Goal: Task Accomplishment & Management: Use online tool/utility

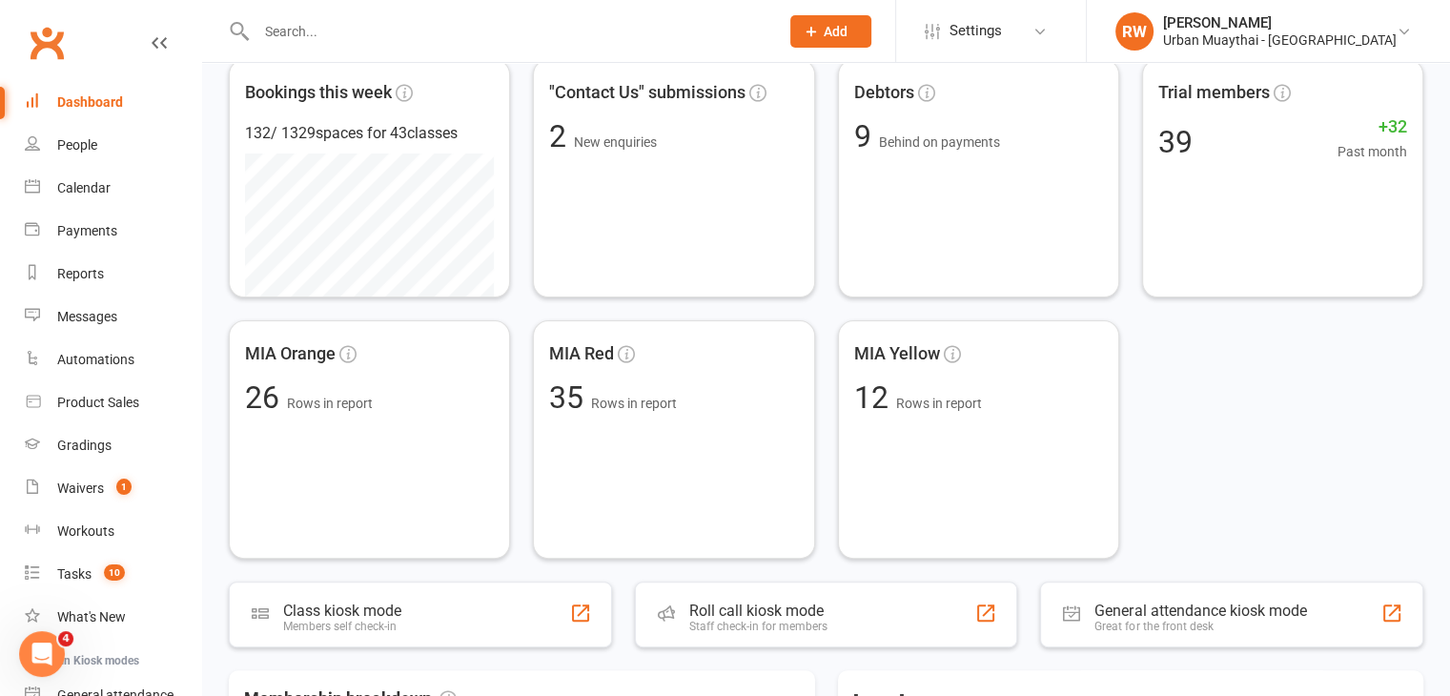
scroll to position [492, 0]
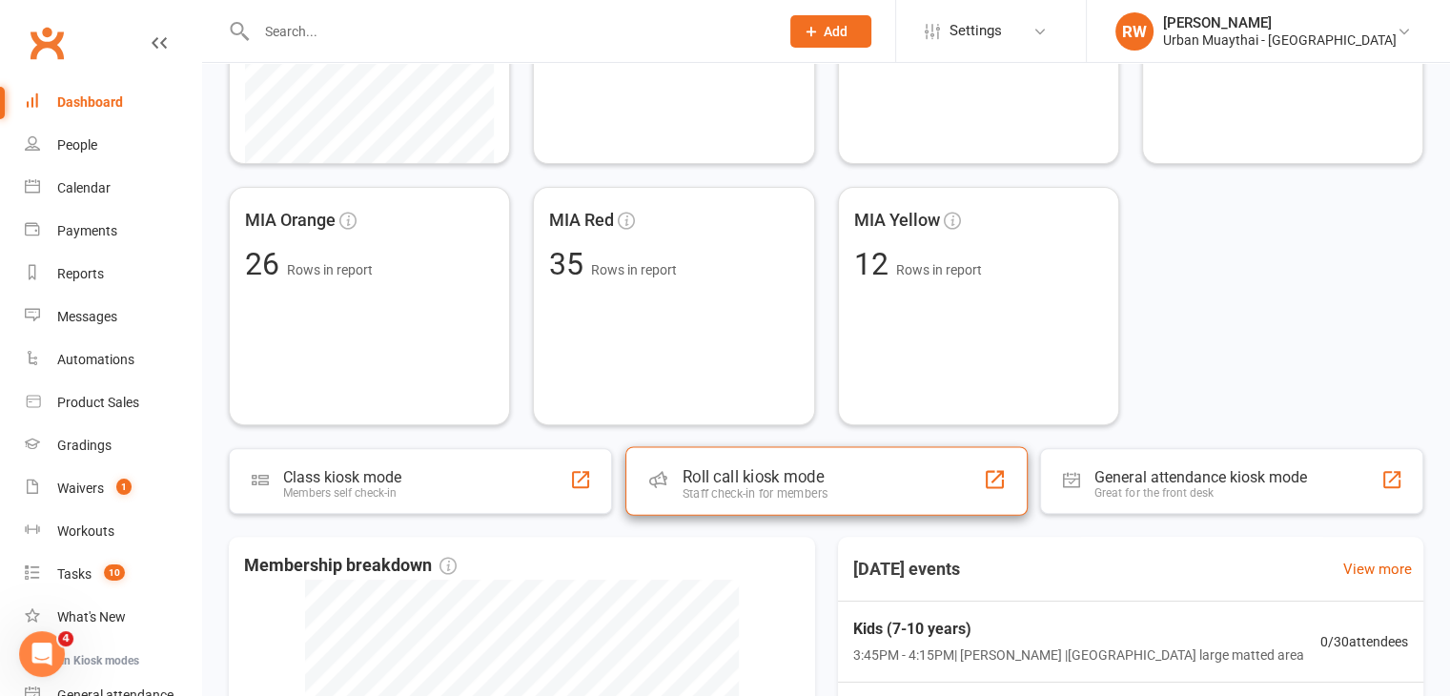
click at [751, 478] on div "Roll call kiosk mode" at bounding box center [754, 476] width 145 height 19
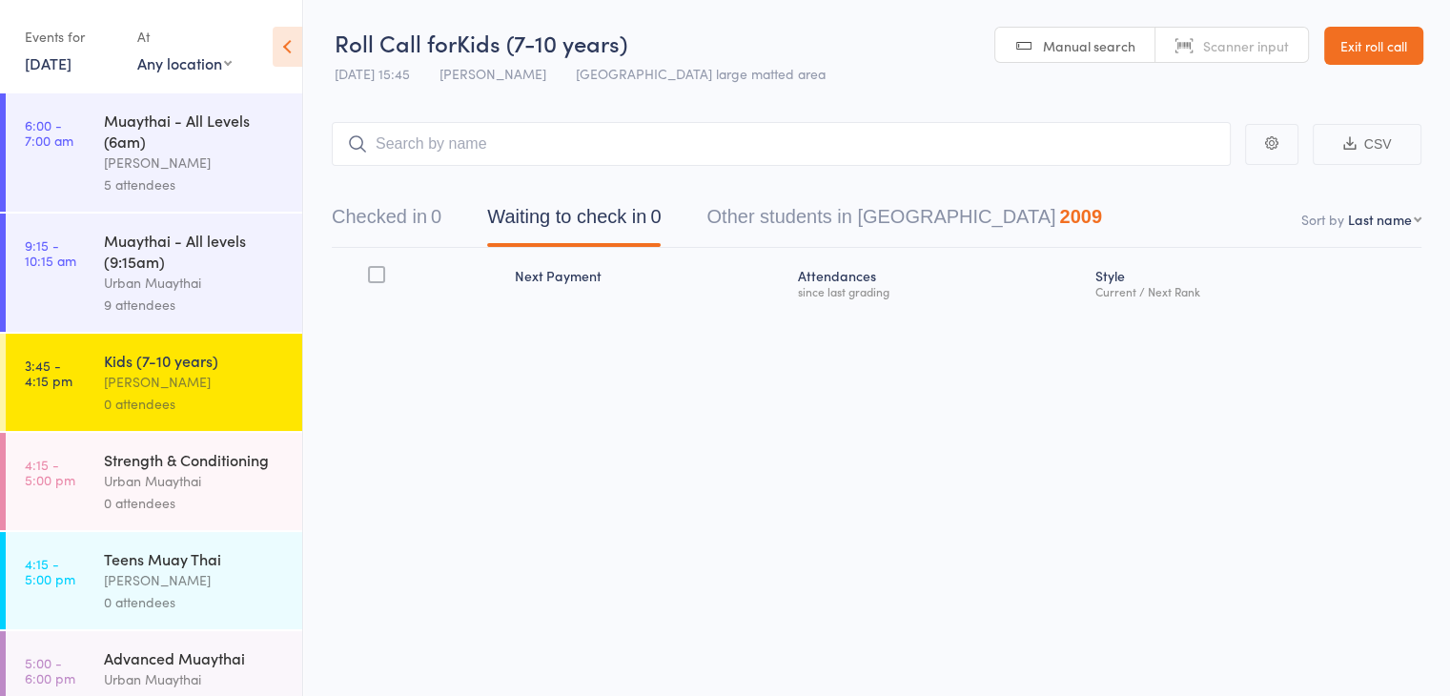
click at [1247, 43] on span "Scanner input" at bounding box center [1246, 45] width 86 height 19
click at [1415, 222] on select "First name Last name Birthday [DATE]? Behind on payments? Check in time Next pa…" at bounding box center [1384, 219] width 73 height 19
select select "4"
click at [1348, 210] on select "First name Last name Birthday [DATE]? Behind on payments? Check in time Next pa…" at bounding box center [1384, 219] width 73 height 19
click at [503, 146] on input "search" at bounding box center [781, 144] width 899 height 44
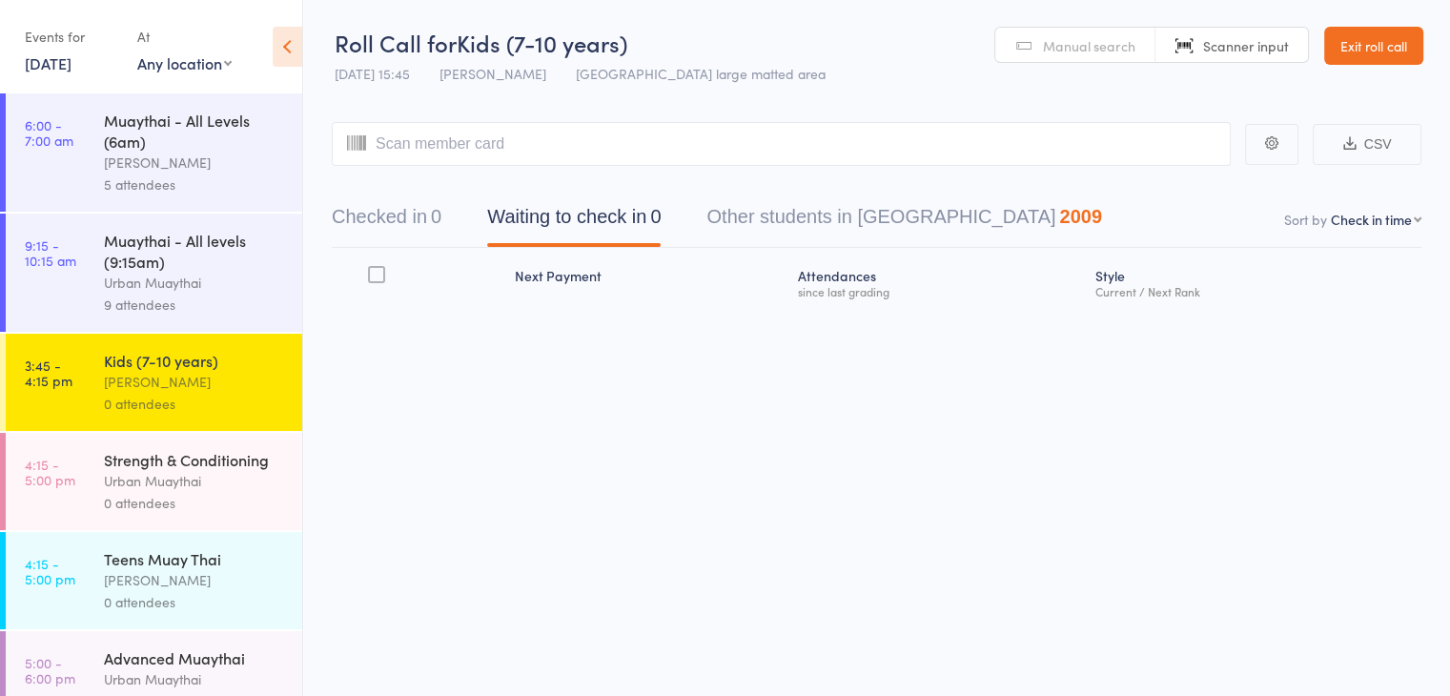
click at [1085, 44] on span "Manual search" at bounding box center [1089, 45] width 92 height 19
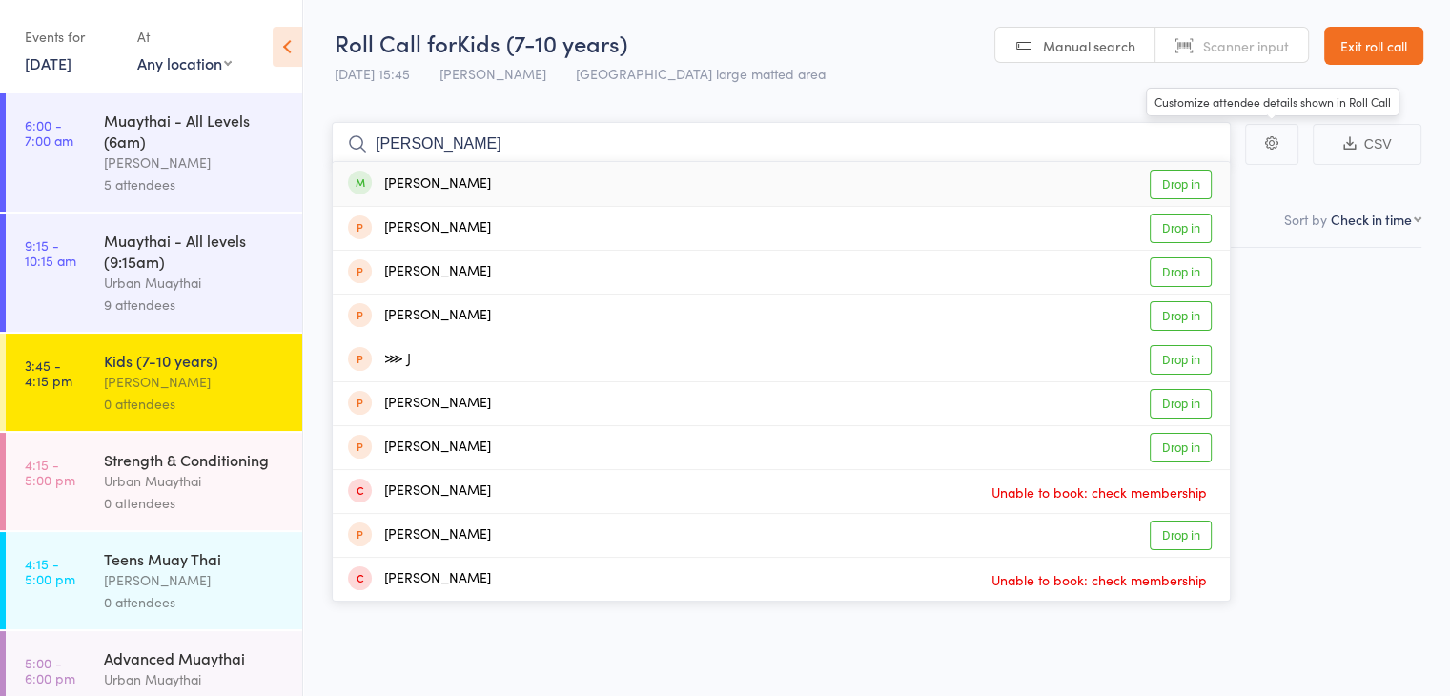
type input "[PERSON_NAME]"
click at [1173, 181] on link "Drop in" at bounding box center [1181, 185] width 62 height 30
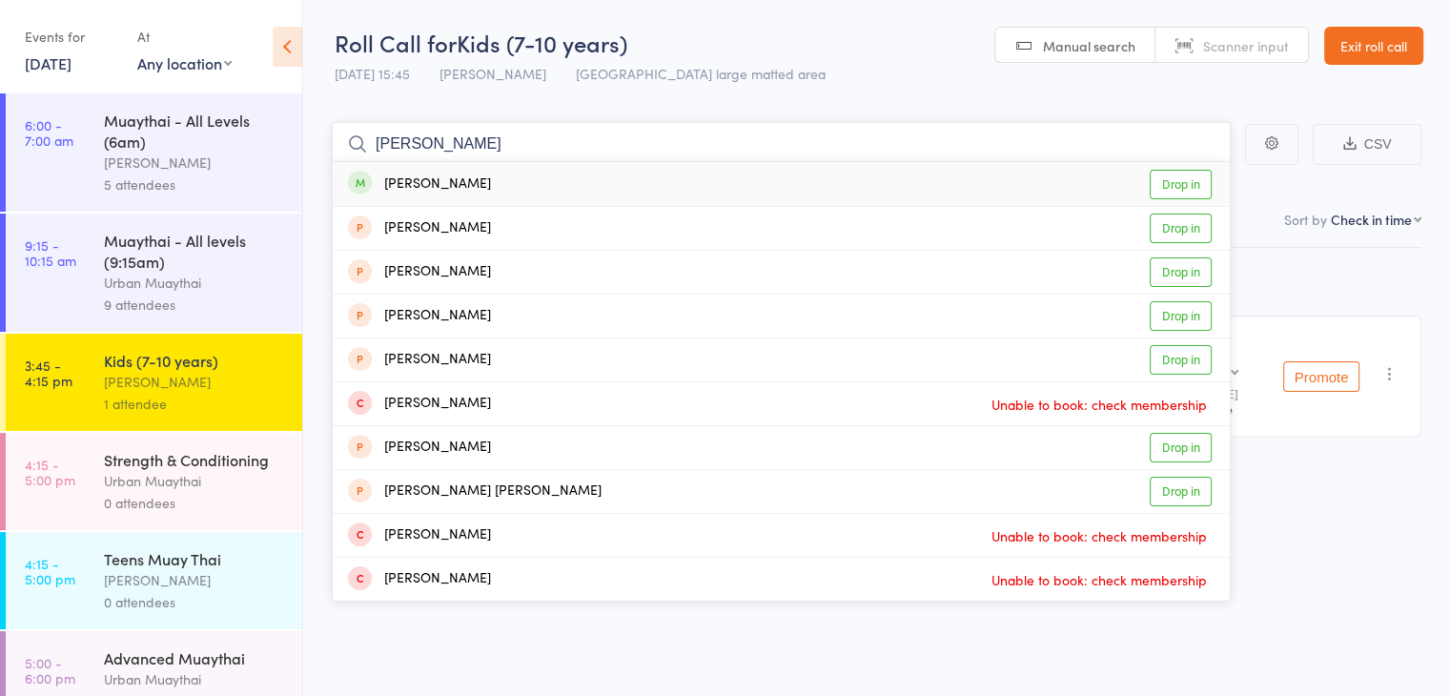
type input "[PERSON_NAME]"
click at [1172, 188] on link "Drop in" at bounding box center [1181, 185] width 62 height 30
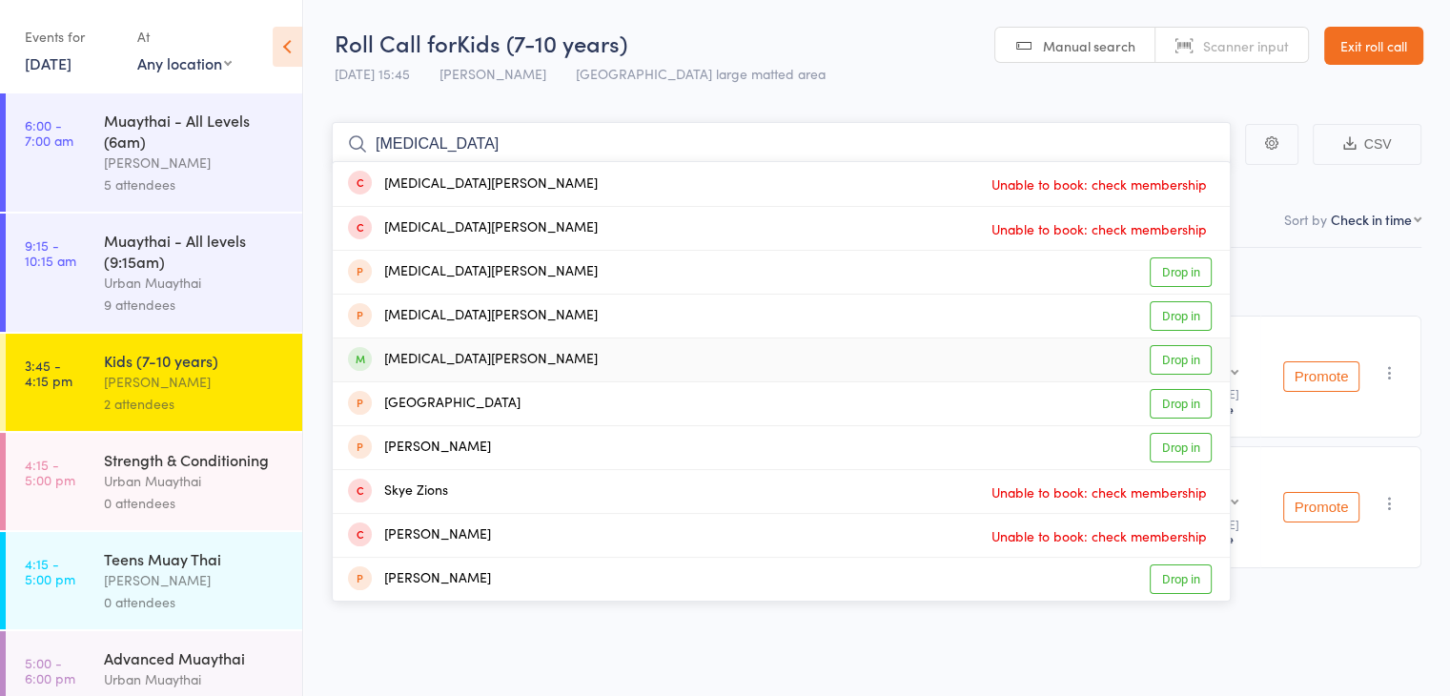
type input "[MEDICAL_DATA]"
click at [1173, 359] on link "Drop in" at bounding box center [1181, 360] width 62 height 30
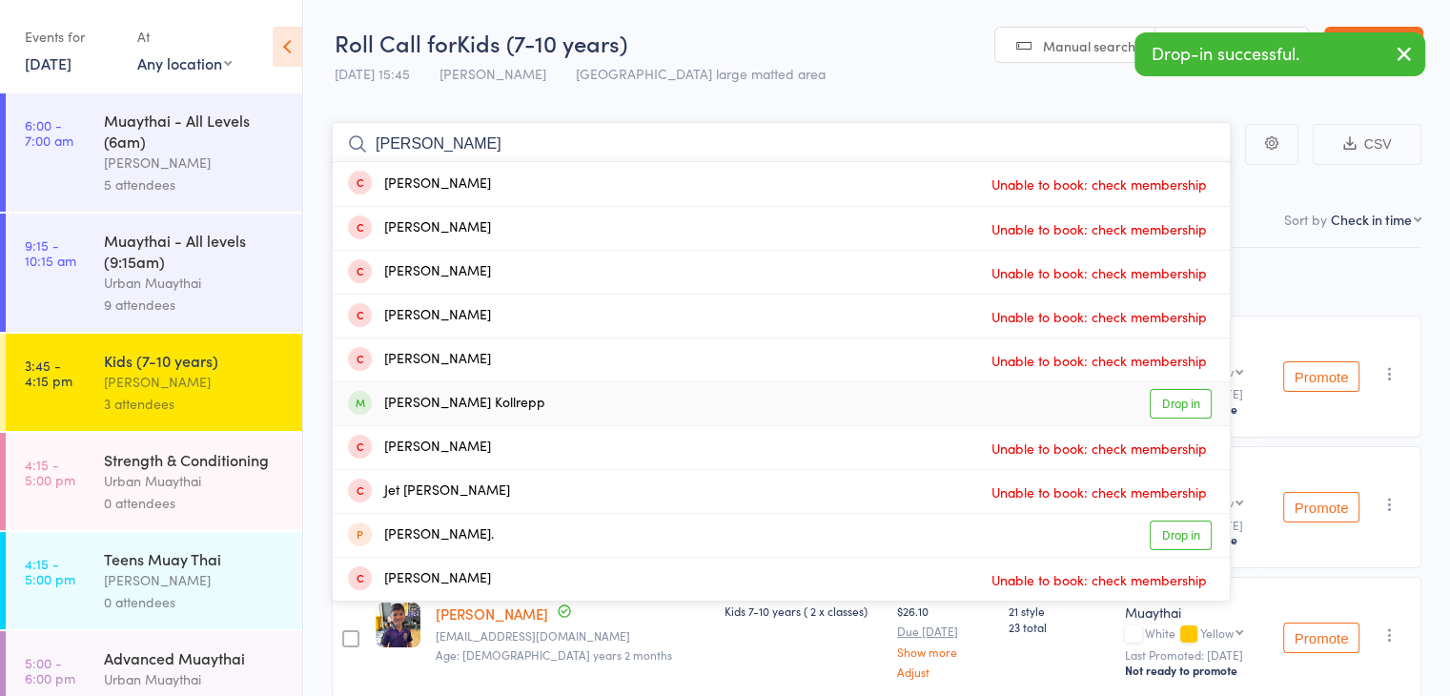
type input "[PERSON_NAME]"
click at [1185, 404] on link "Drop in" at bounding box center [1181, 404] width 62 height 30
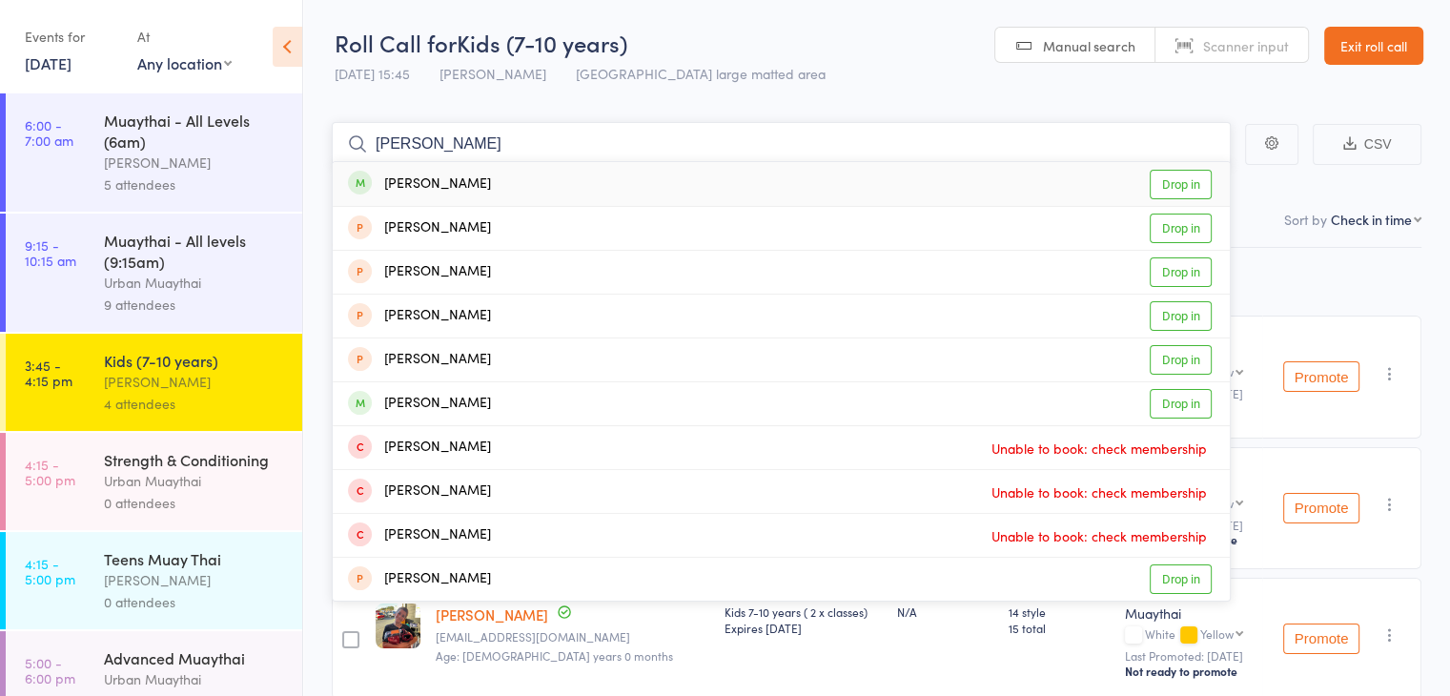
type input "[PERSON_NAME]"
click at [1176, 176] on link "Drop in" at bounding box center [1181, 185] width 62 height 30
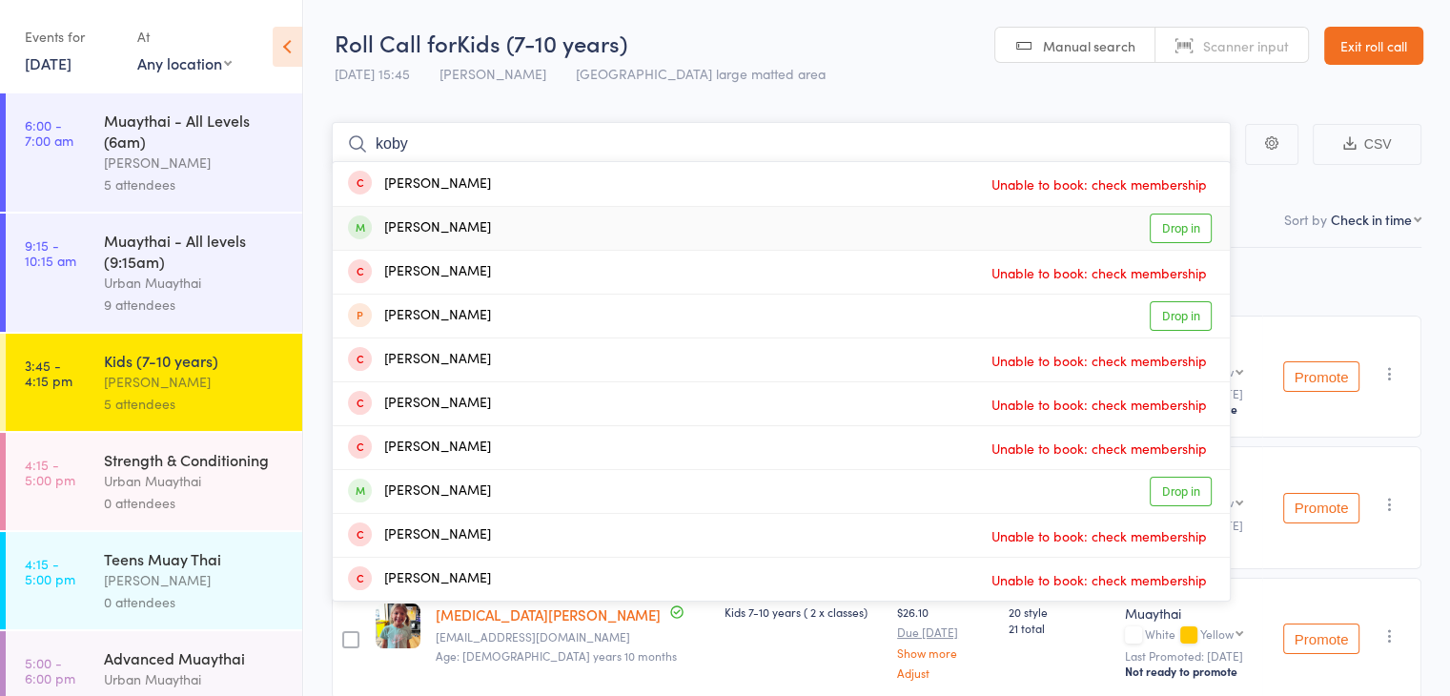
type input "koby"
click at [1181, 225] on link "Drop in" at bounding box center [1181, 229] width 62 height 30
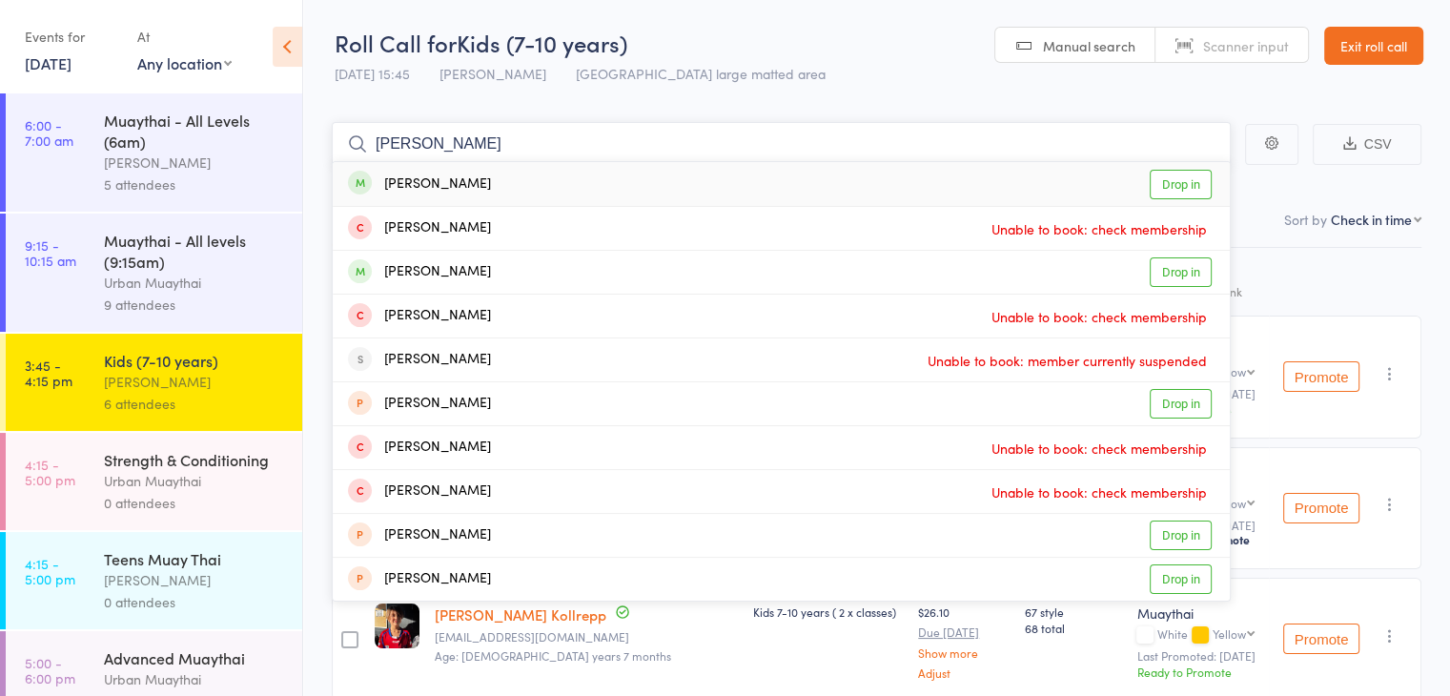
type input "[PERSON_NAME]"
click at [1172, 183] on link "Drop in" at bounding box center [1181, 185] width 62 height 30
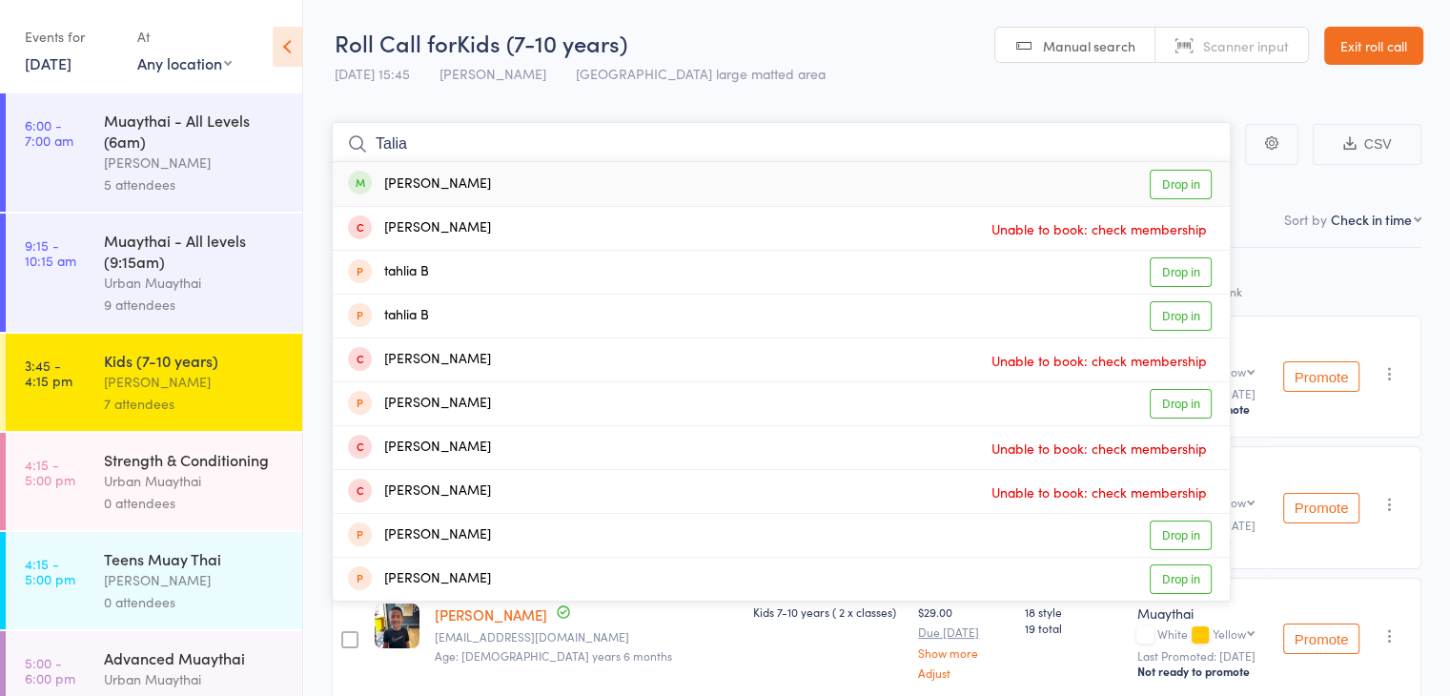
type input "Talia"
click at [1189, 177] on link "Drop in" at bounding box center [1181, 185] width 62 height 30
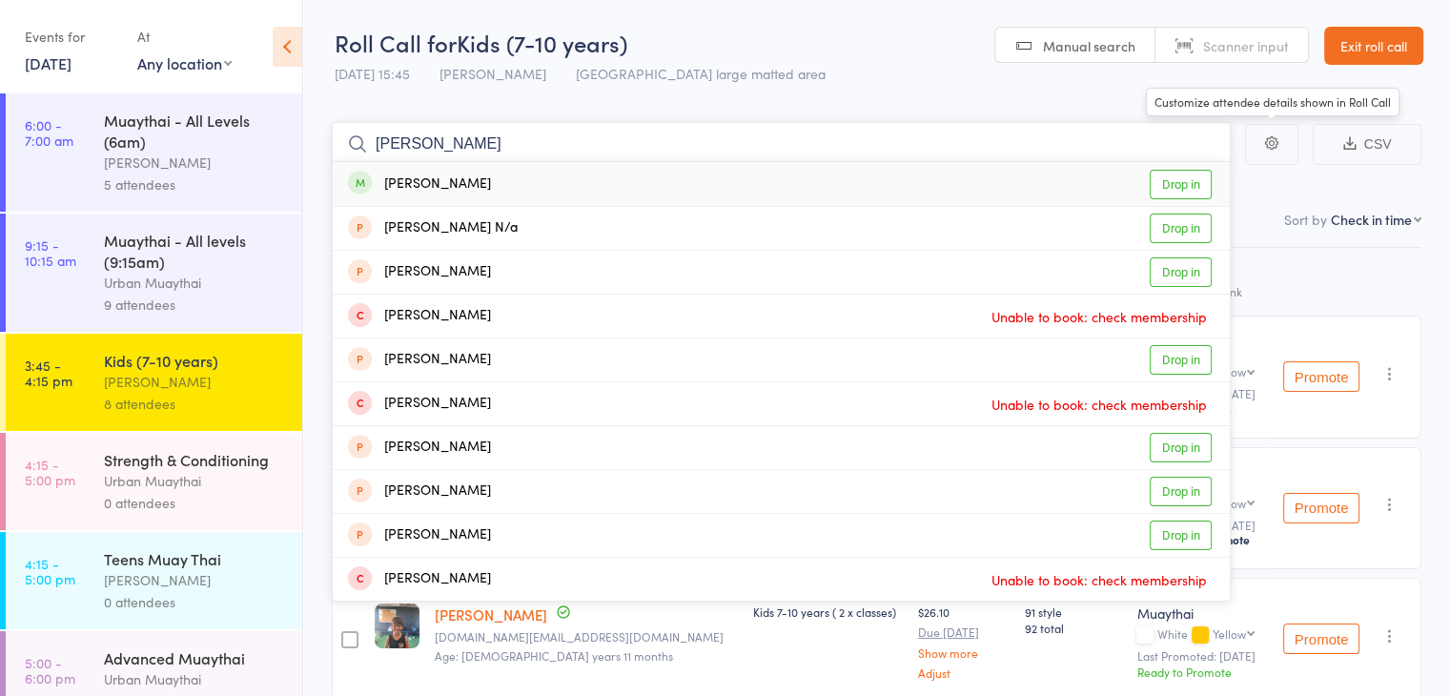
type input "[PERSON_NAME]"
click at [1175, 188] on link "Drop in" at bounding box center [1181, 185] width 62 height 30
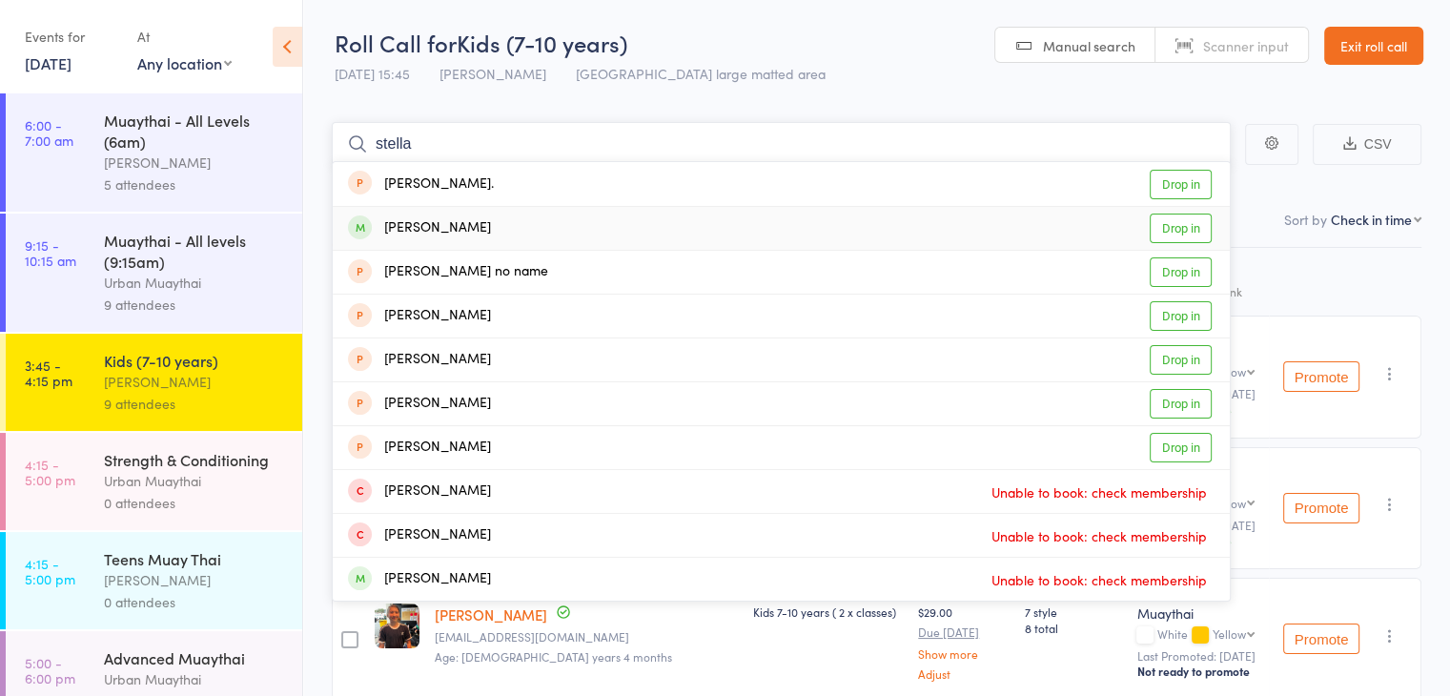
type input "stella"
click at [1163, 230] on link "Drop in" at bounding box center [1181, 229] width 62 height 30
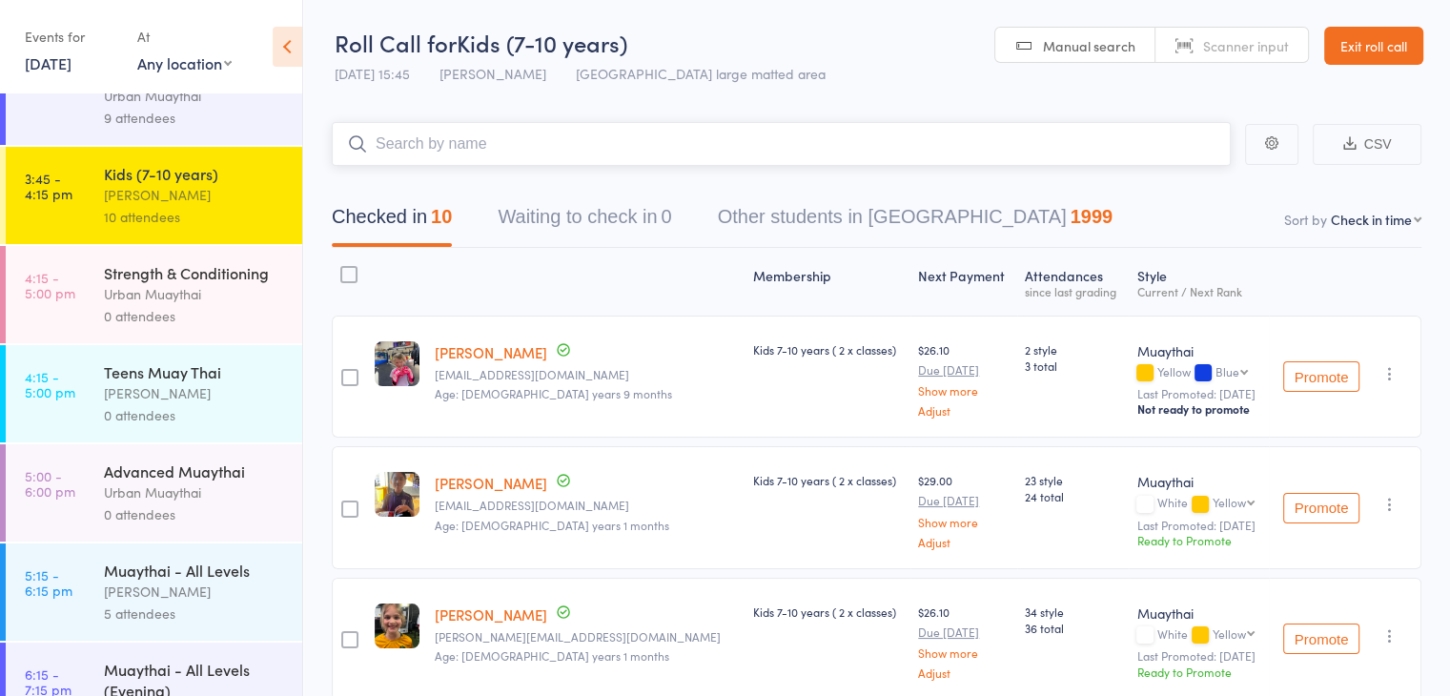
scroll to position [194, 0]
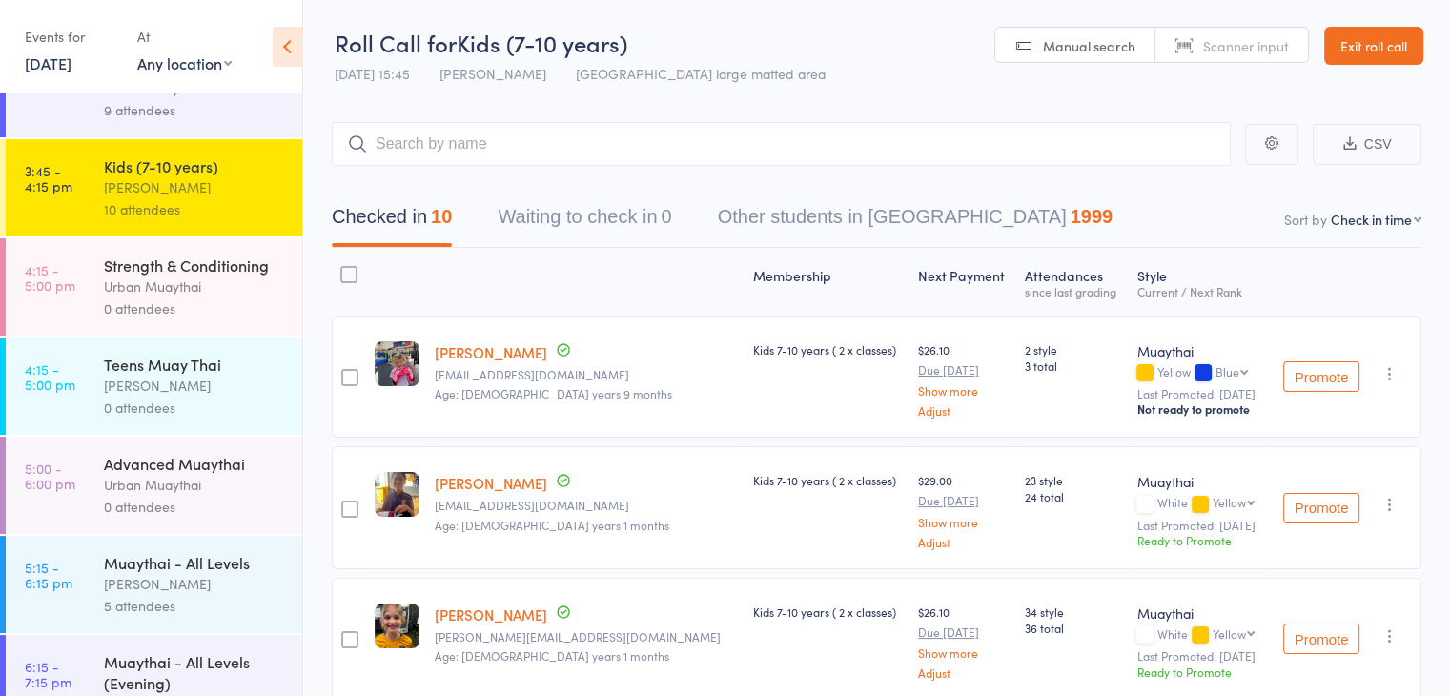
click at [175, 583] on div "[PERSON_NAME]" at bounding box center [195, 584] width 182 height 22
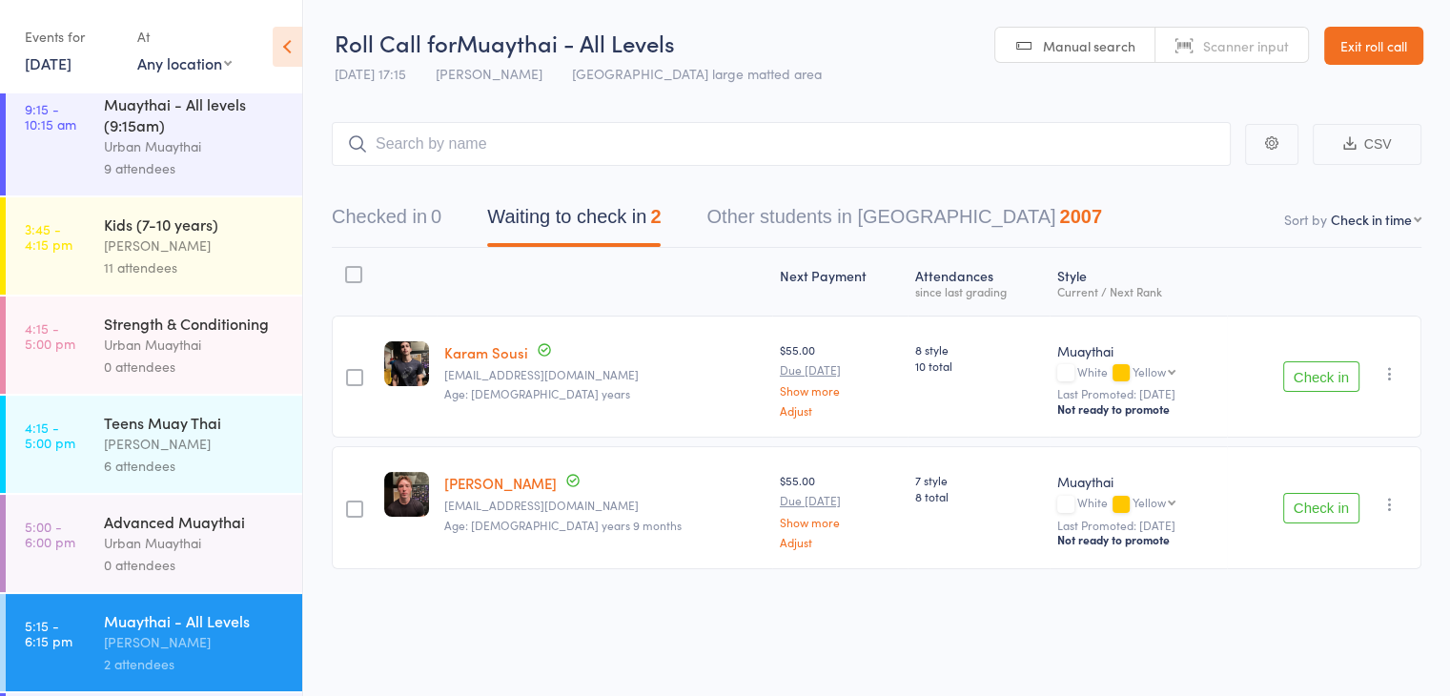
scroll to position [154, 0]
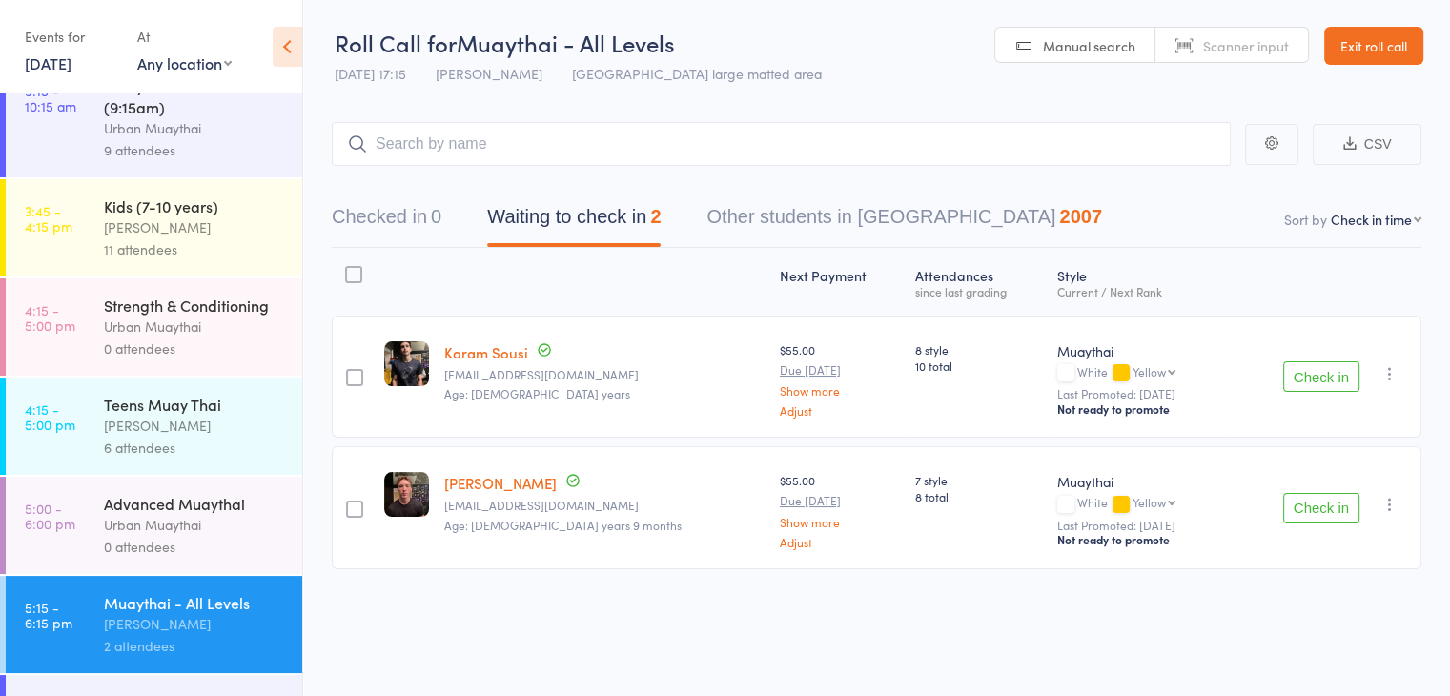
click at [160, 516] on div "Urban Muaythai" at bounding box center [195, 525] width 182 height 22
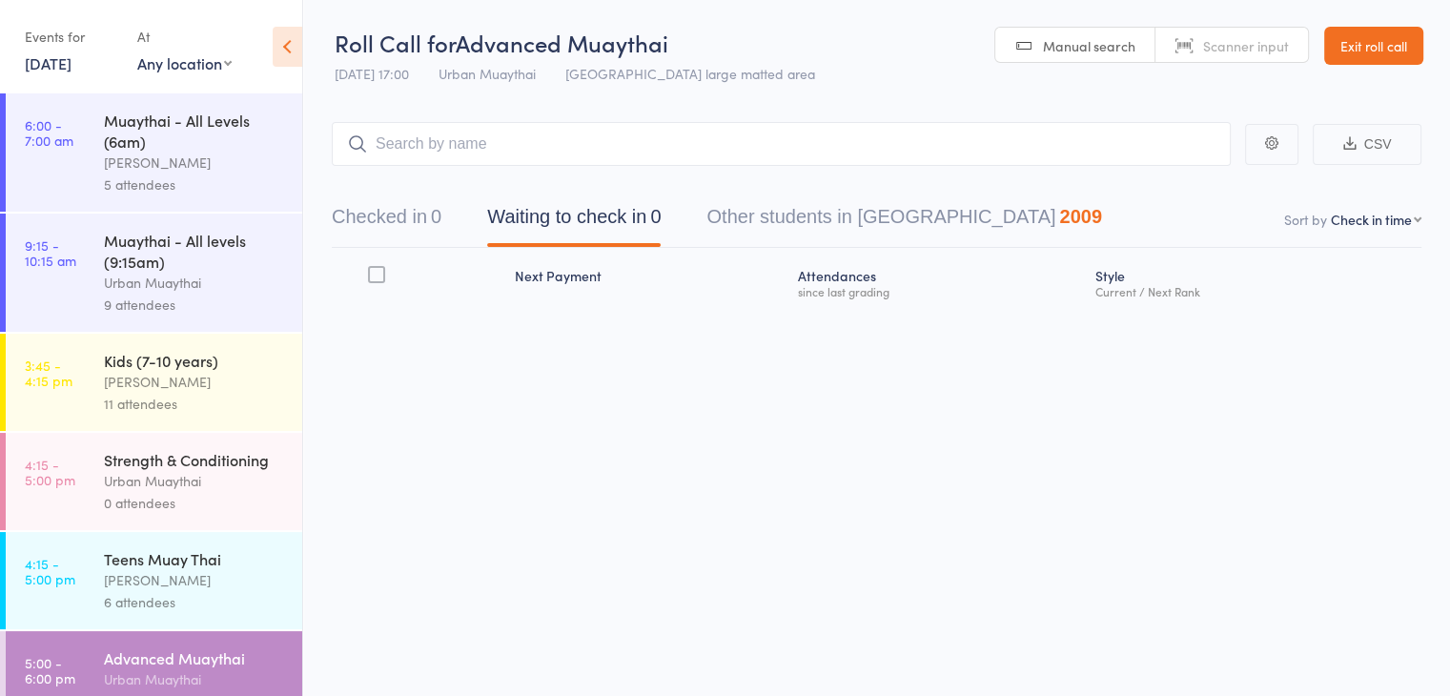
click at [1233, 44] on span "Scanner input" at bounding box center [1246, 45] width 86 height 19
click at [411, 142] on input "search" at bounding box center [781, 144] width 899 height 44
click at [361, 220] on button "Checked in 0" at bounding box center [387, 221] width 110 height 51
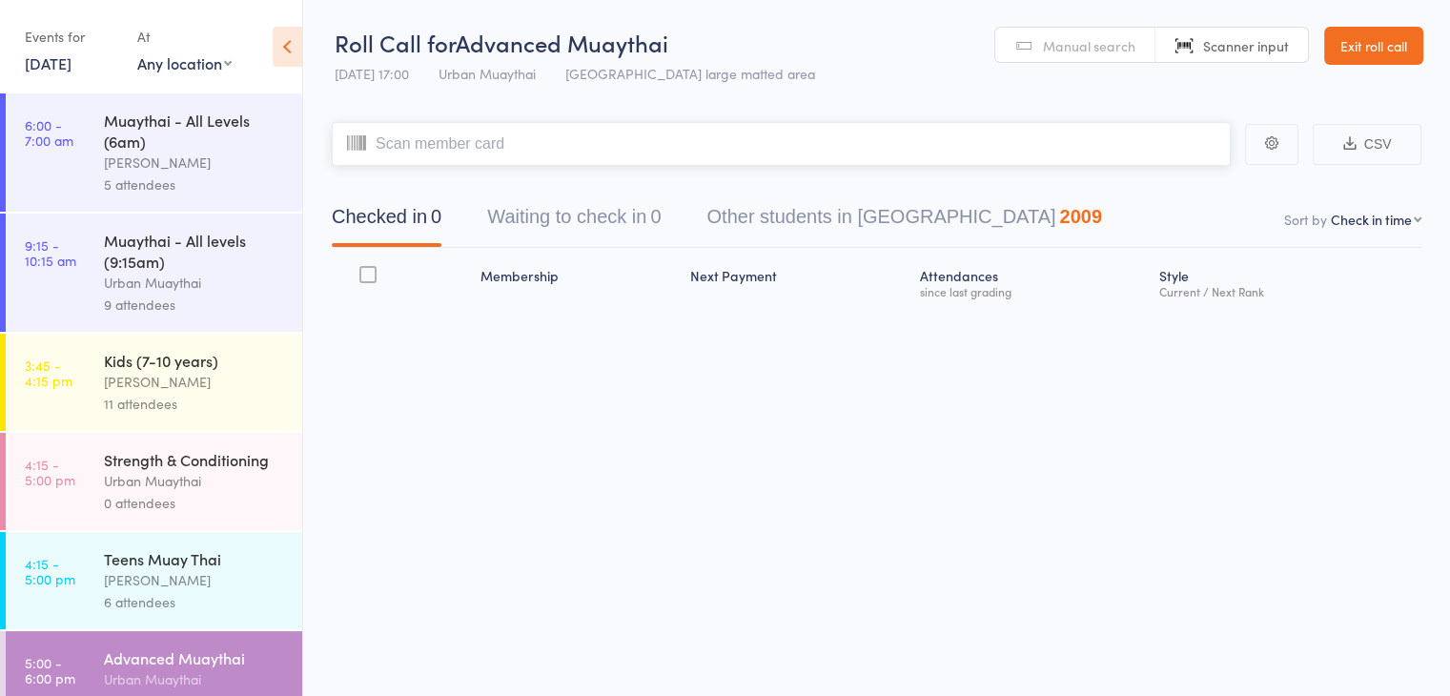
click at [400, 144] on input "search" at bounding box center [781, 144] width 899 height 44
click at [407, 153] on input "search" at bounding box center [781, 144] width 899 height 44
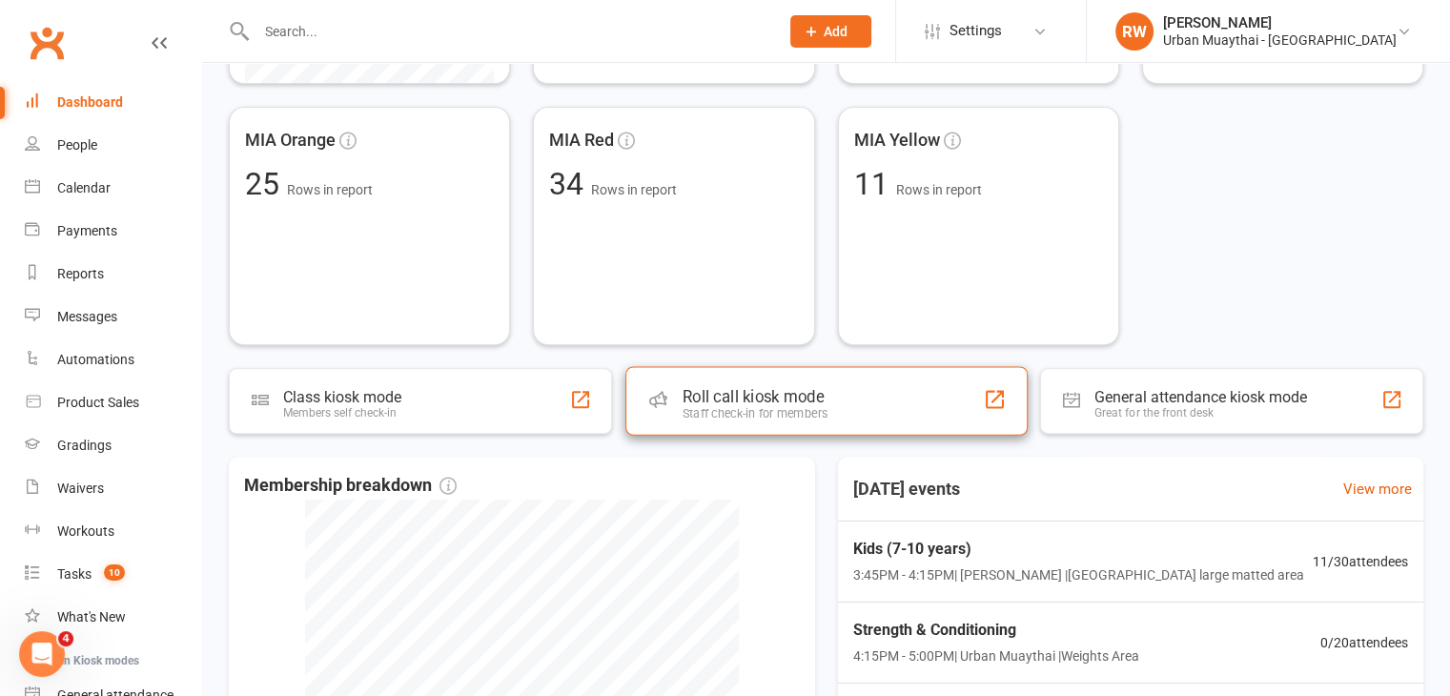
click at [771, 407] on div "Staff check-in for members" at bounding box center [754, 413] width 145 height 14
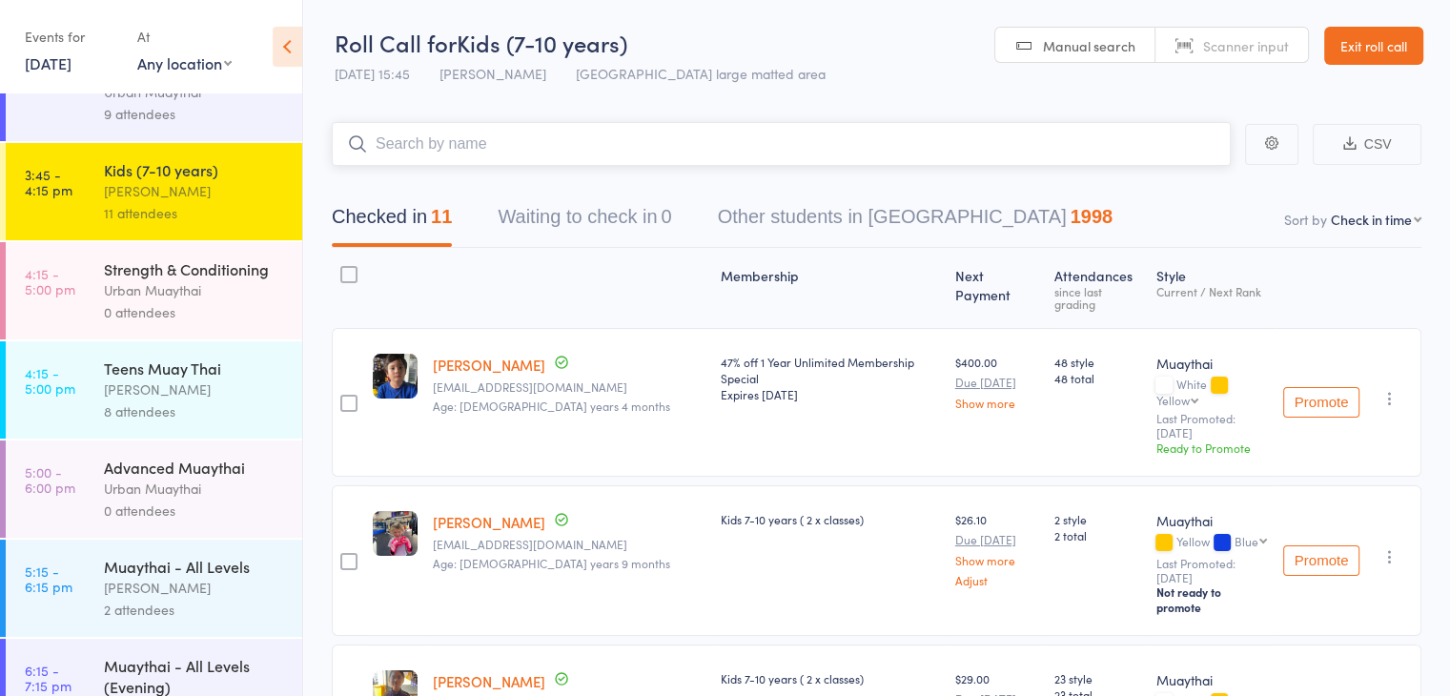
scroll to position [194, 0]
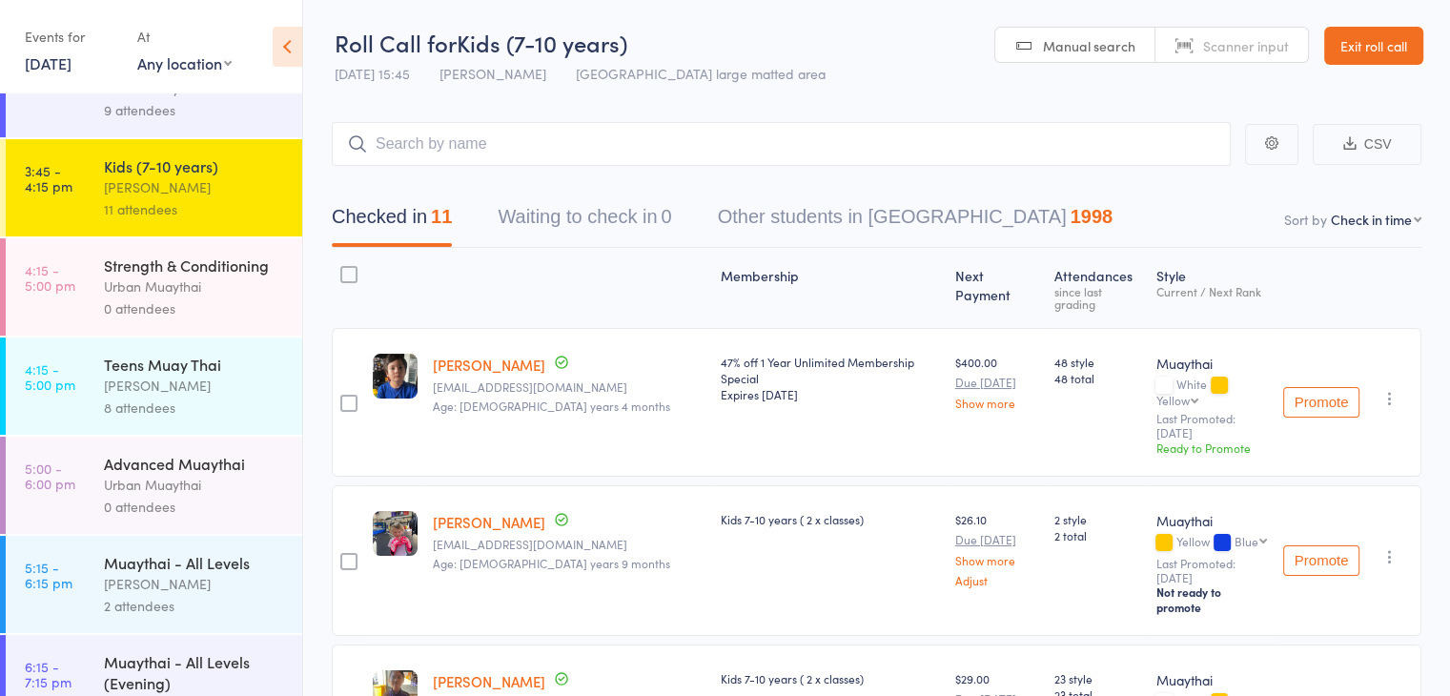
click at [203, 496] on div "Urban Muaythai" at bounding box center [195, 485] width 182 height 22
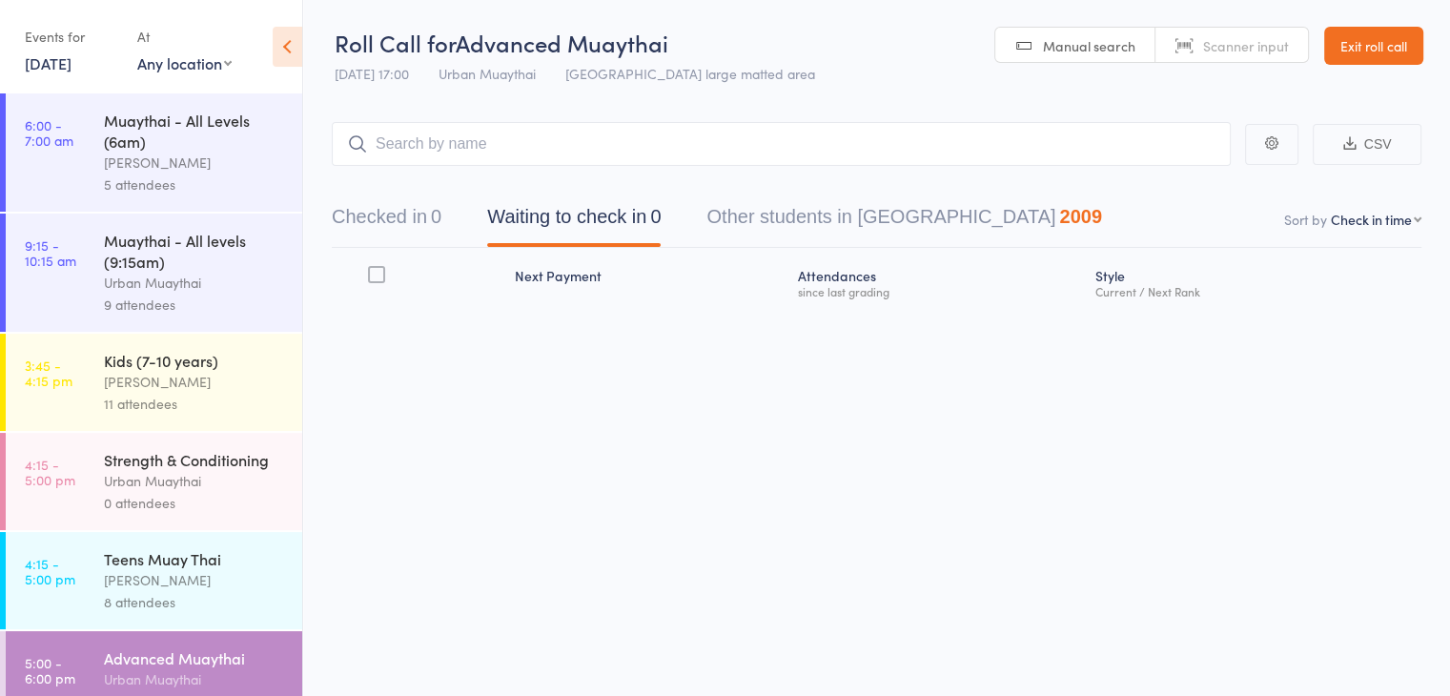
click at [1243, 44] on span "Scanner input" at bounding box center [1246, 45] width 86 height 19
click at [545, 142] on input "search" at bounding box center [781, 144] width 899 height 44
